Goal: Find specific page/section: Find specific page/section

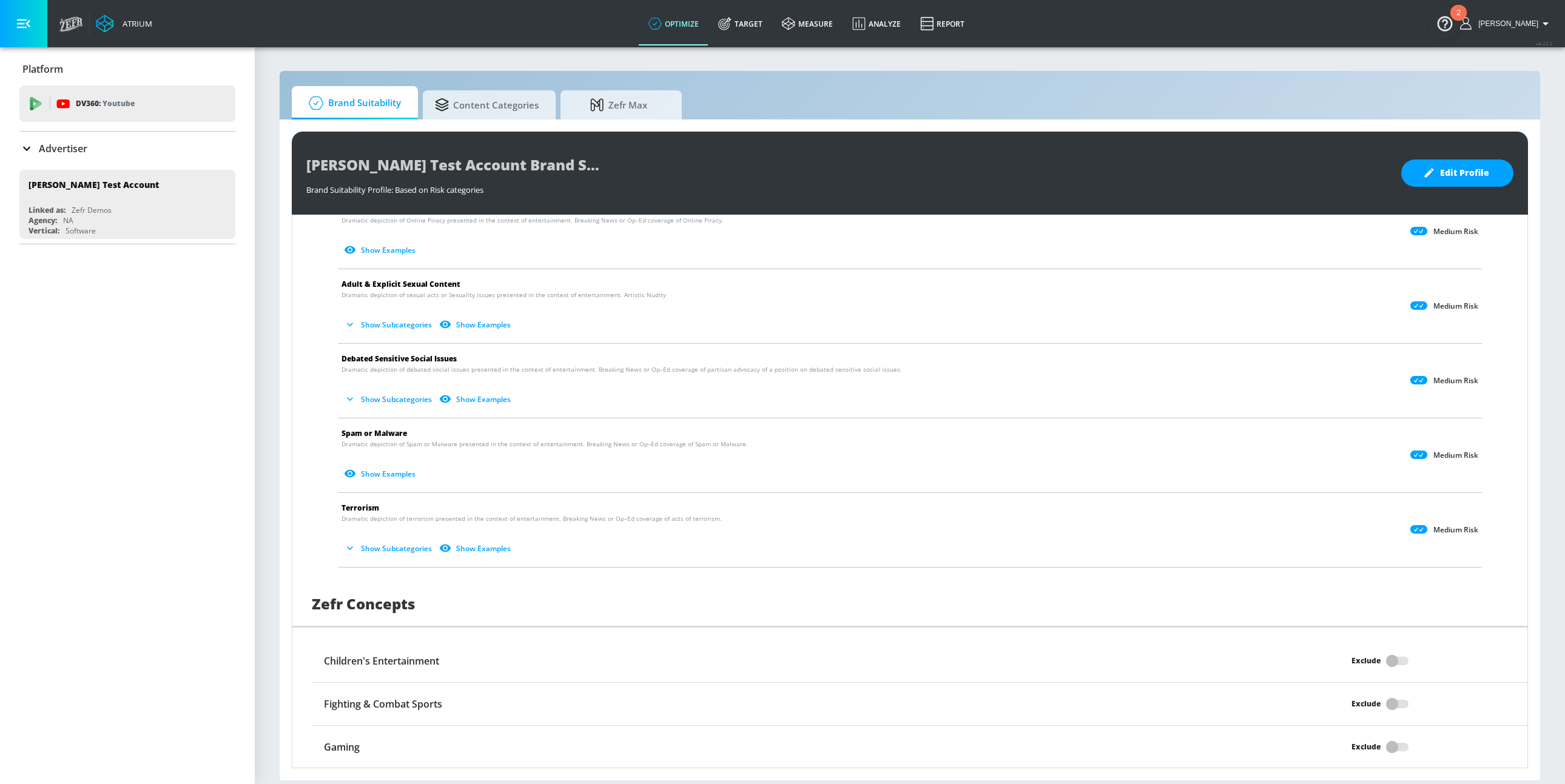
scroll to position [720, 0]
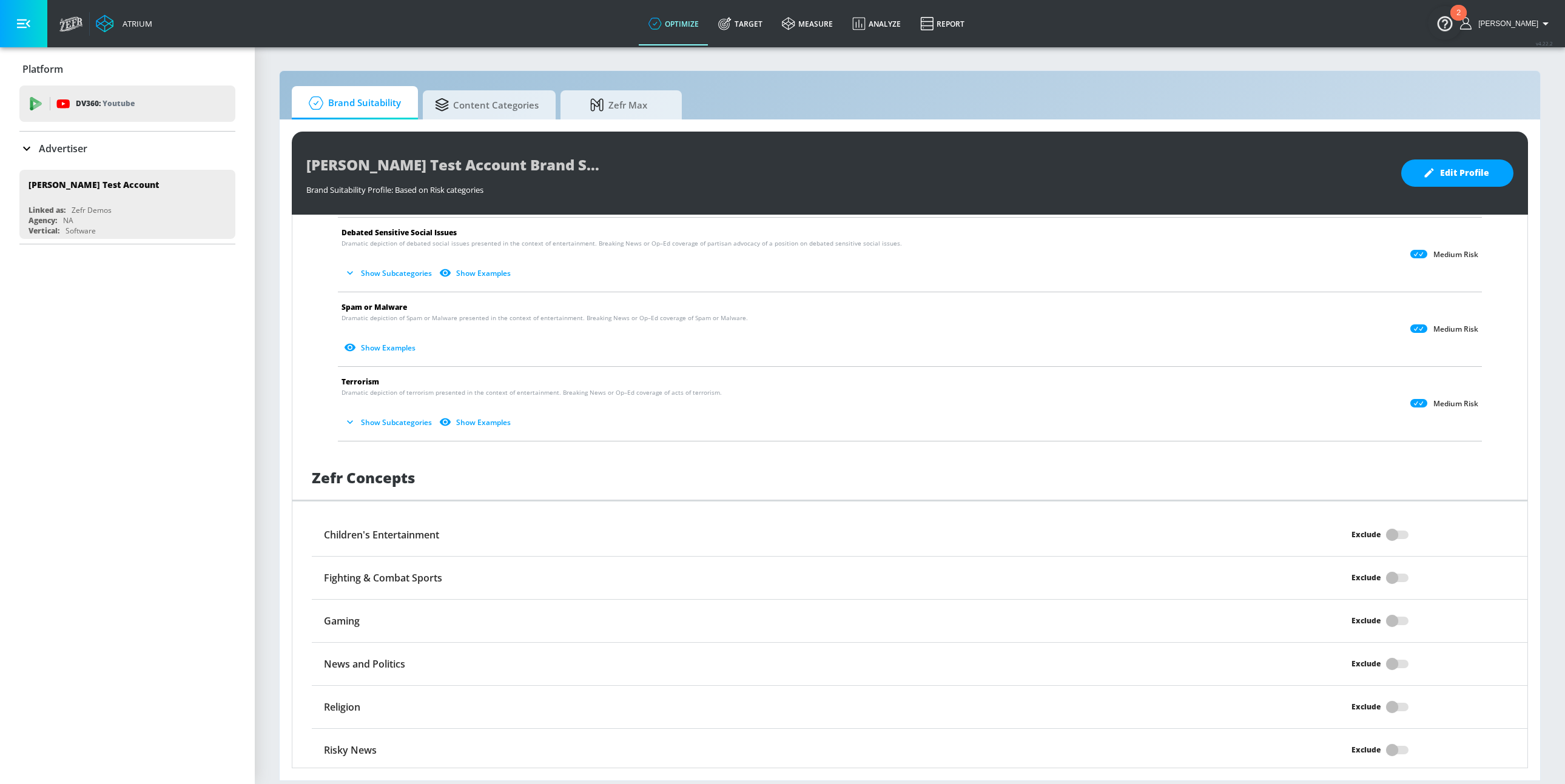
click at [51, 148] on p "Advertiser" at bounding box center [63, 149] width 48 height 14
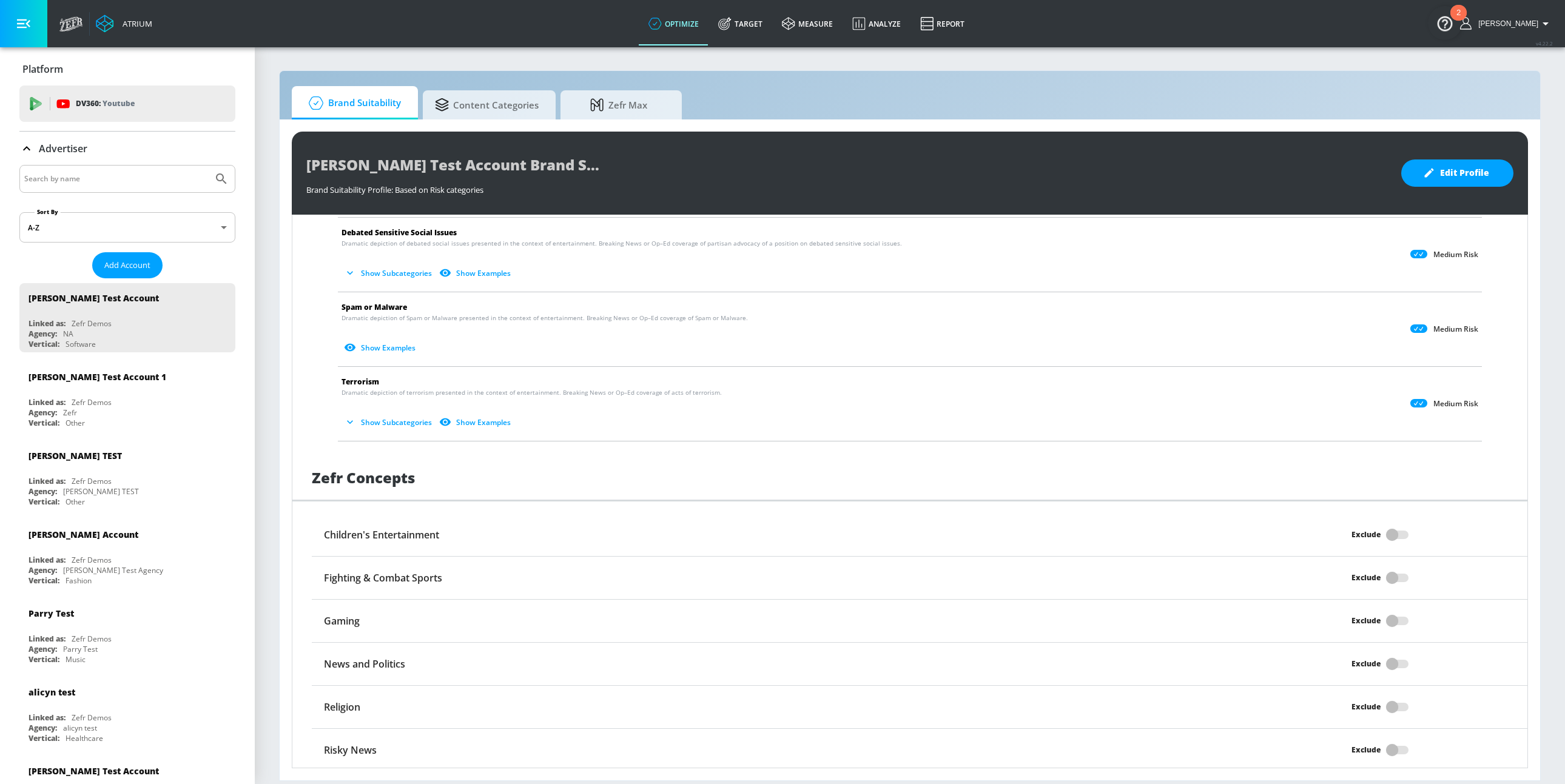
click at [54, 179] on input "Search by name" at bounding box center [116, 178] width 184 height 16
paste input "912171350324117"
type input "912171350324117"
click at [208, 166] on button "Submit Search" at bounding box center [221, 178] width 26 height 26
click at [817, 28] on link "measure" at bounding box center [807, 23] width 71 height 43
